Goal: Information Seeking & Learning: Learn about a topic

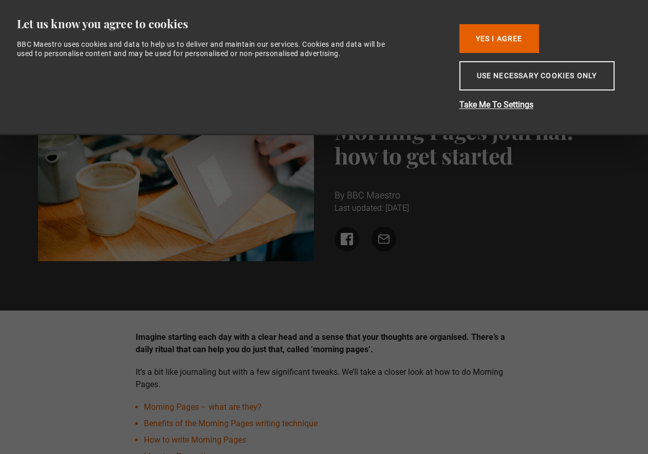
click at [513, 41] on button "Yes I Agree" at bounding box center [499, 38] width 80 height 29
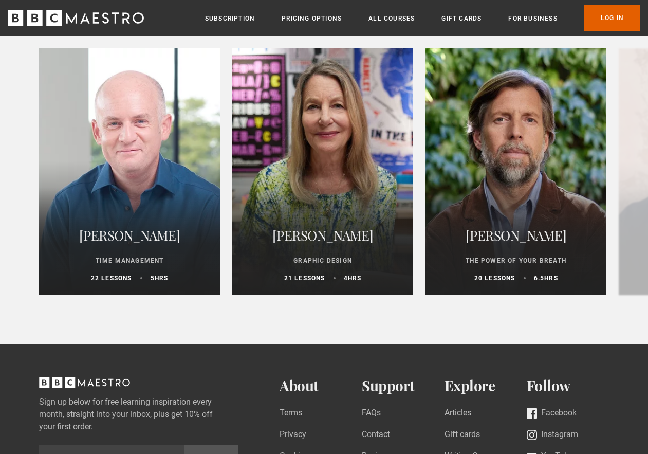
scroll to position [2782, 0]
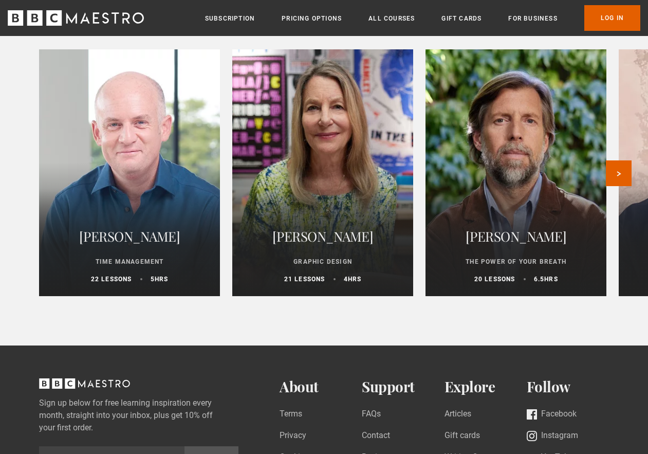
click at [504, 243] on h2 "[PERSON_NAME]" at bounding box center [516, 236] width 156 height 25
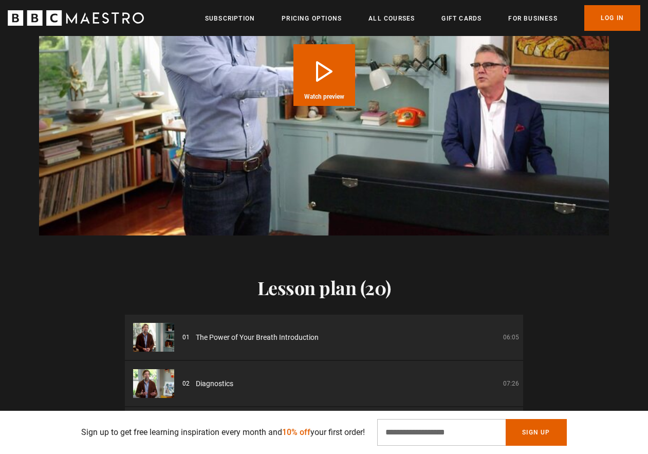
scroll to position [0, 260]
click at [157, 338] on img at bounding box center [153, 337] width 41 height 29
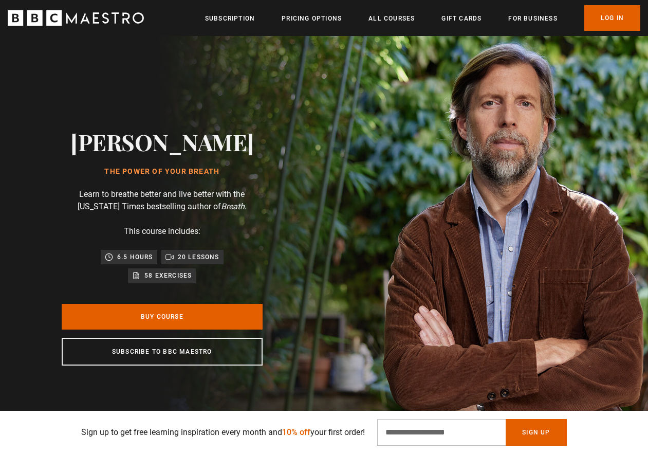
scroll to position [0, 0]
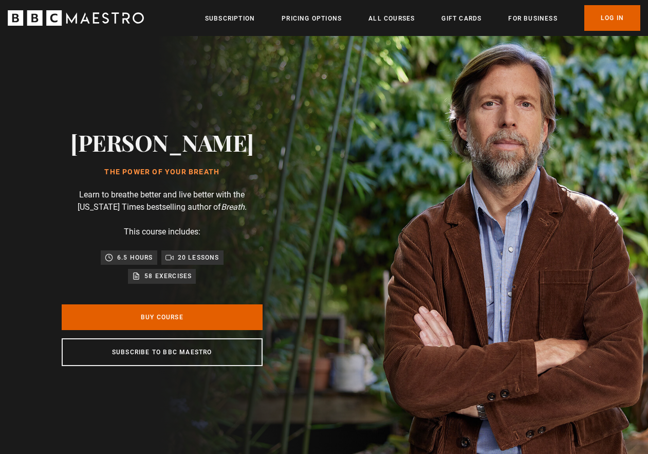
click at [127, 17] on icon "BBC Maestro" at bounding box center [76, 17] width 136 height 15
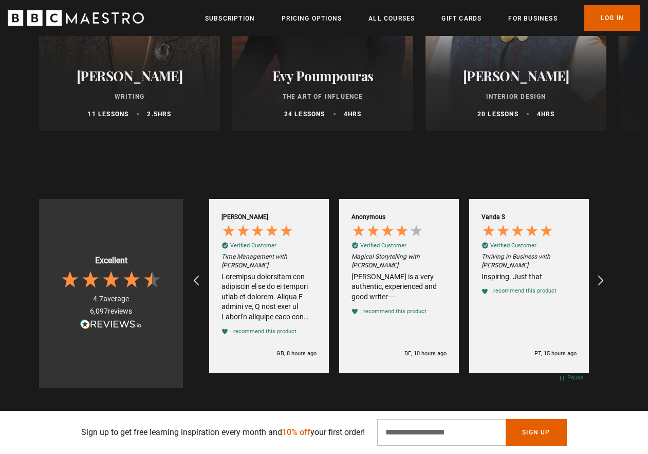
scroll to position [0, 260]
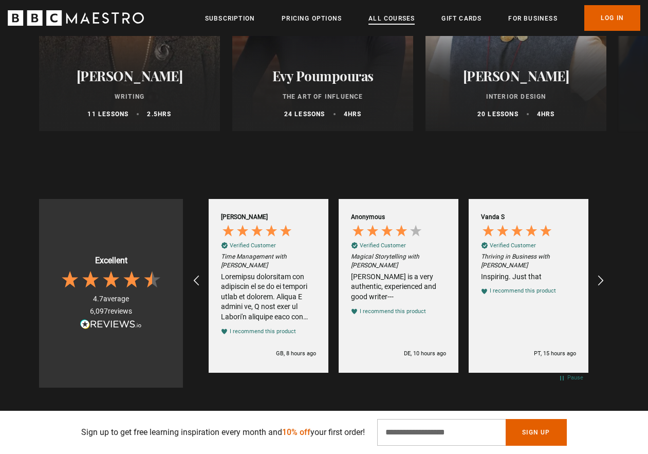
click at [397, 18] on link "All Courses" at bounding box center [391, 18] width 46 height 10
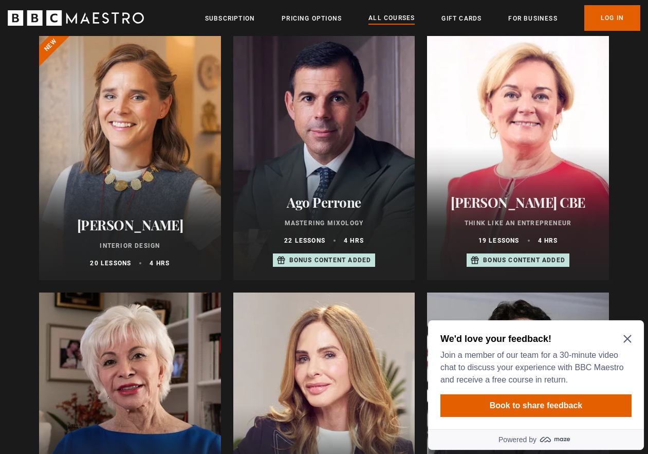
scroll to position [392, 0]
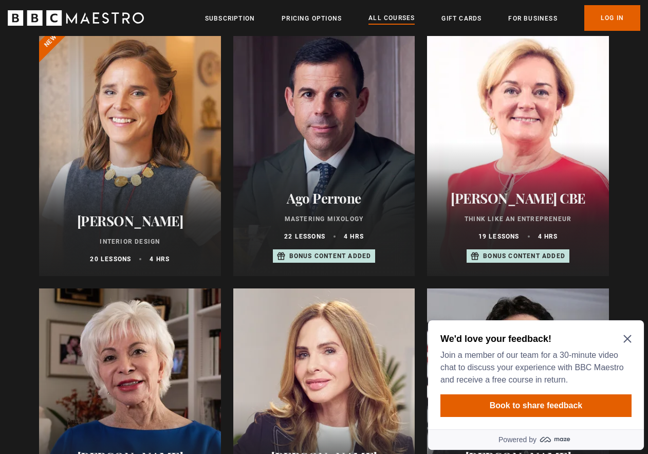
click at [627, 338] on icon "Close Maze Prompt" at bounding box center [627, 339] width 8 height 8
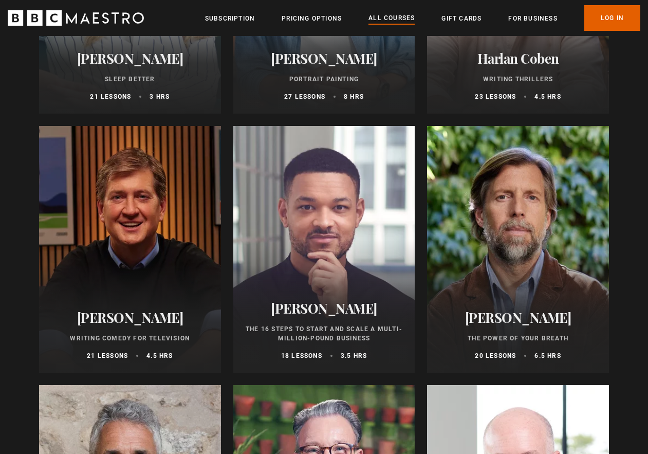
scroll to position [1065, 0]
